Goal: Task Accomplishment & Management: Use online tool/utility

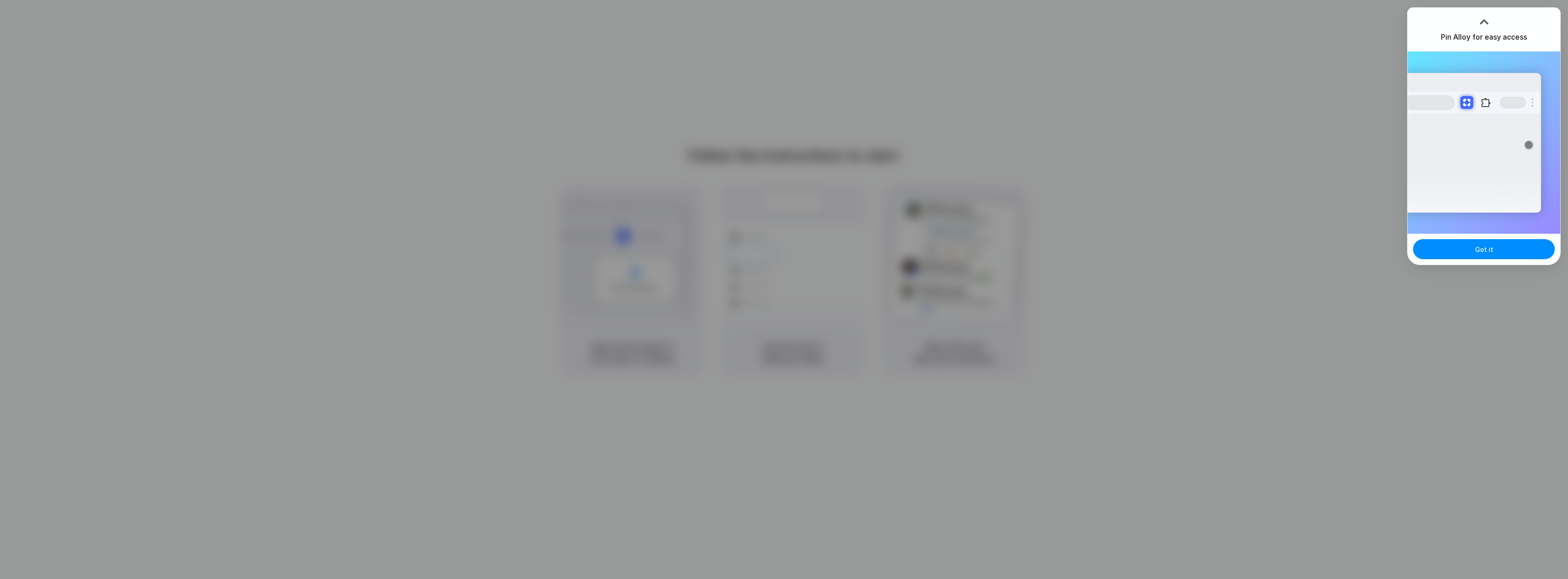
drag, startPoint x: 1485, startPoint y: 247, endPoint x: 1396, endPoint y: 246, distance: 89.0
click at [1485, 247] on span "Got it" at bounding box center [1484, 250] width 18 height 10
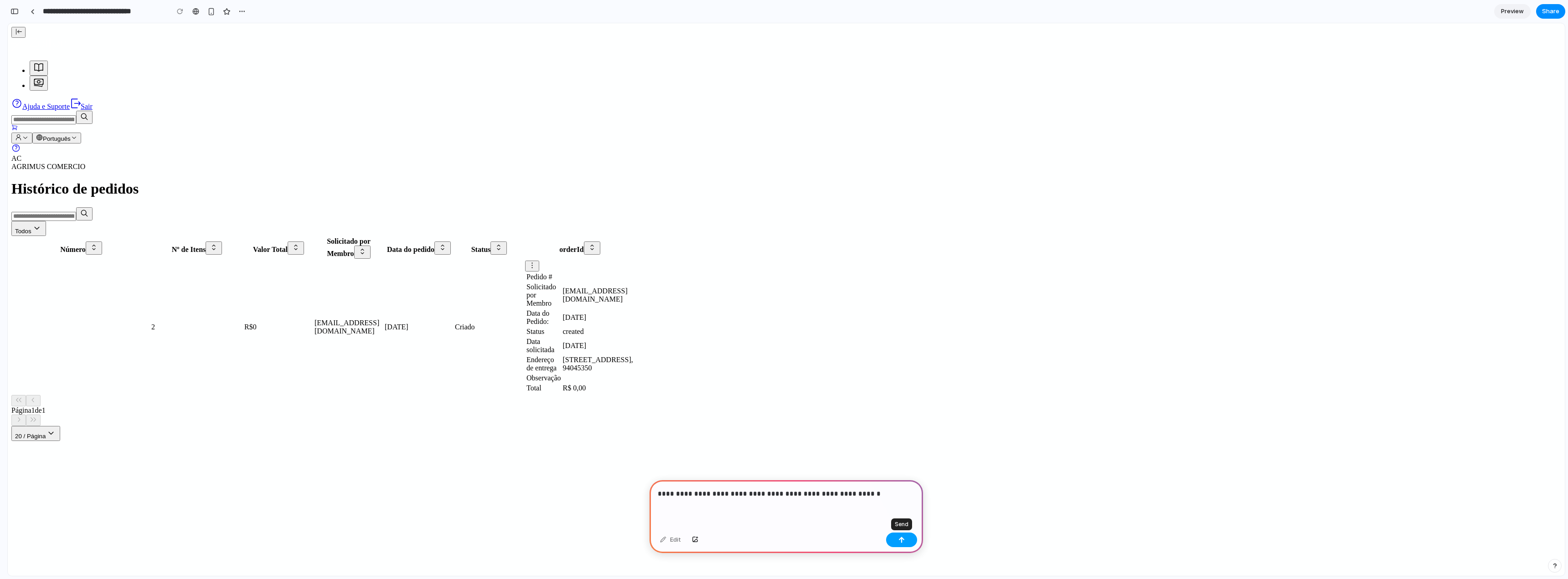
click at [904, 541] on div "button" at bounding box center [902, 540] width 7 height 7
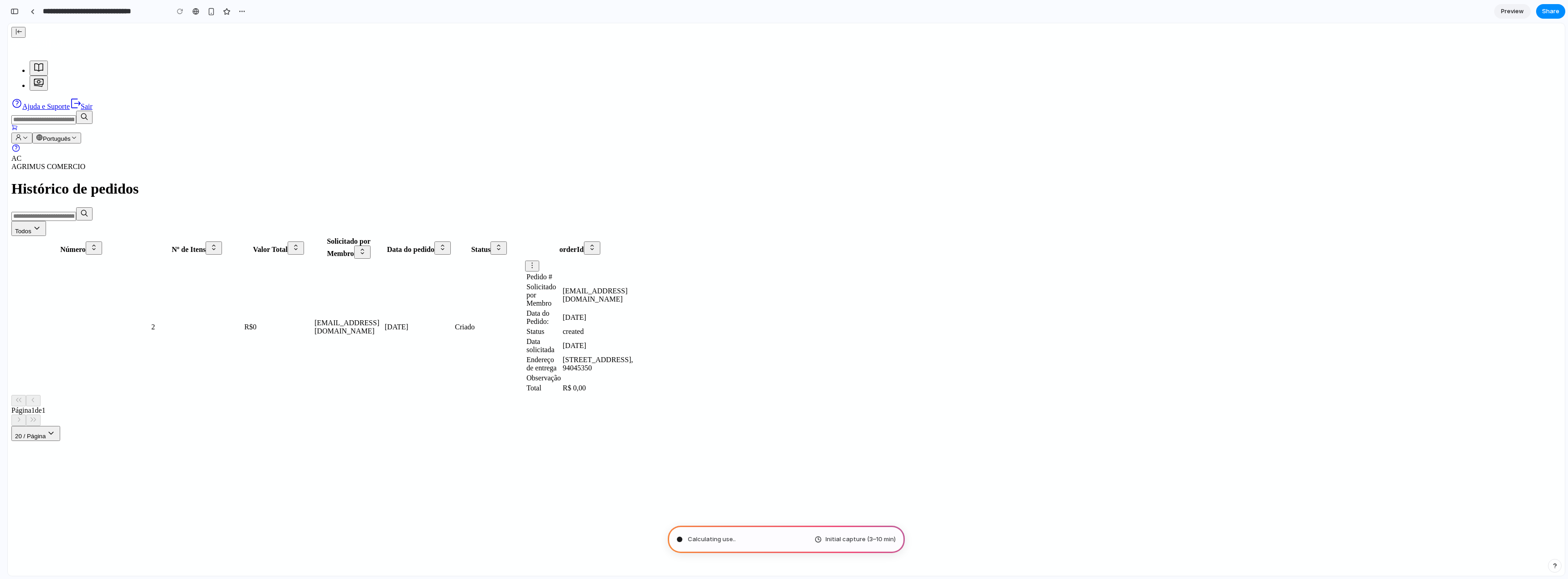
type input "**********"
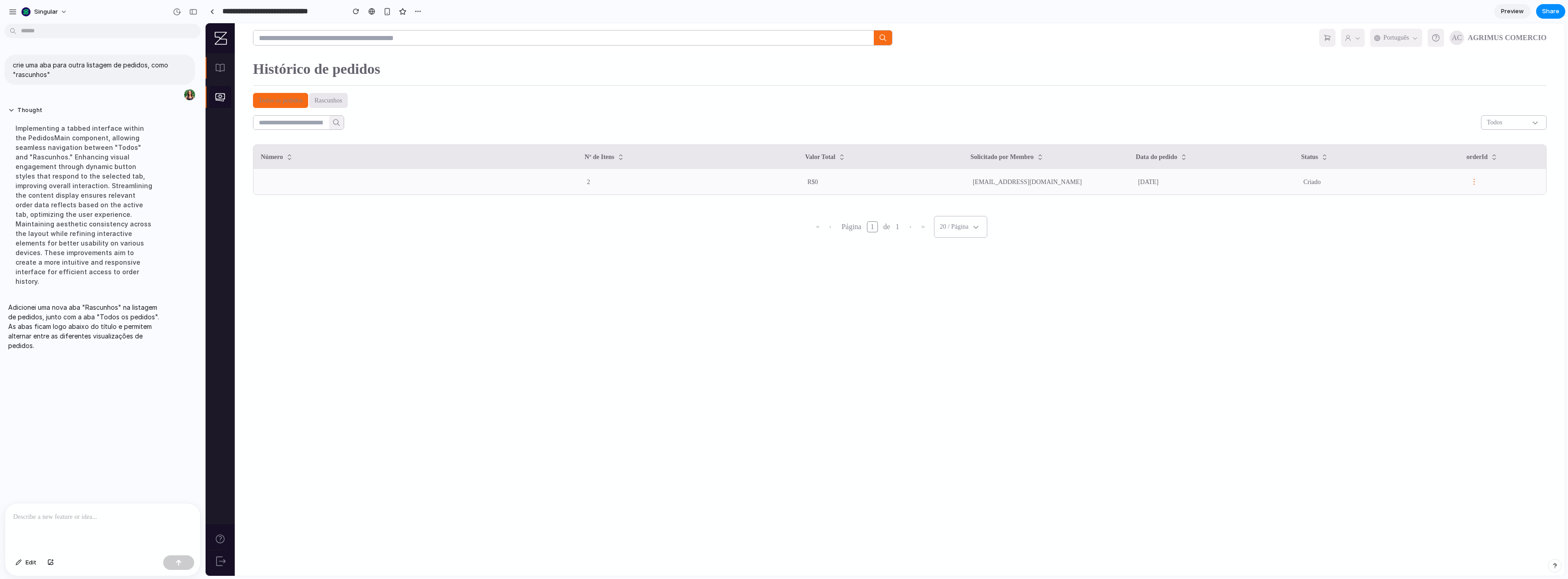
click at [348, 99] on button "Rascunhos" at bounding box center [328, 100] width 39 height 15
click at [287, 100] on button "Todos os pedidos" at bounding box center [280, 100] width 55 height 15
click at [336, 98] on button "Rascunhos" at bounding box center [328, 100] width 39 height 15
